Goal: Task Accomplishment & Management: Use online tool/utility

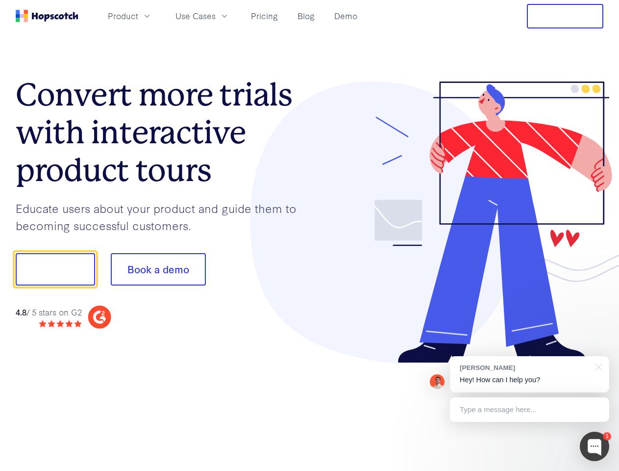
click at [310, 235] on div at bounding box center [457, 222] width 294 height 282
click at [138, 16] on span "Product" at bounding box center [123, 16] width 30 height 12
click at [216, 16] on span "Use Cases" at bounding box center [195, 16] width 40 height 12
click at [565, 16] on button "Free Trial" at bounding box center [565, 16] width 76 height 25
click at [55, 269] on button "Show me!" at bounding box center [55, 269] width 79 height 32
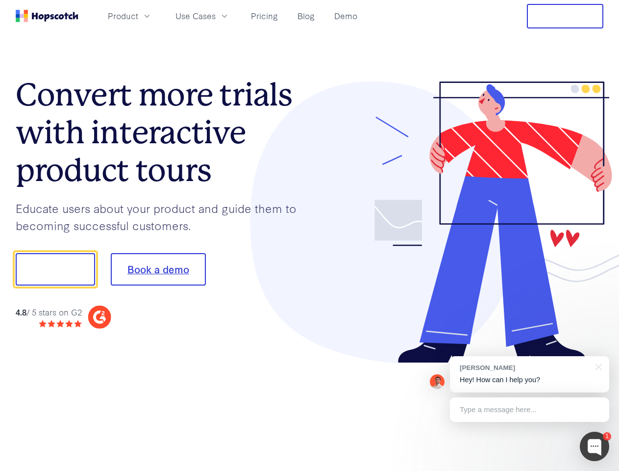
click at [158, 269] on button "Book a demo" at bounding box center [158, 269] width 95 height 32
click at [595, 446] on div at bounding box center [594, 445] width 29 height 29
click at [529, 374] on div "[PERSON_NAME] Hey! How can I help you?" at bounding box center [529, 374] width 159 height 36
click at [597, 366] on div at bounding box center [517, 267] width 184 height 327
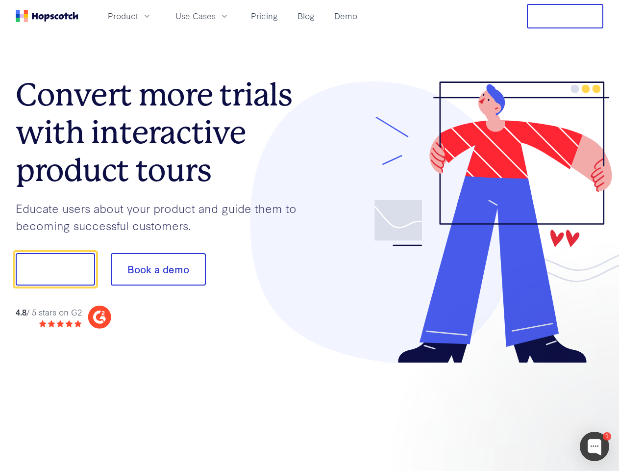
click at [529, 409] on div at bounding box center [517, 334] width 184 height 196
